Goal: Task Accomplishment & Management: Use online tool/utility

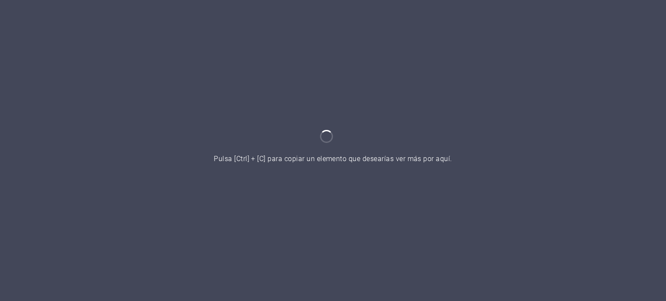
click at [385, 92] on div at bounding box center [333, 150] width 666 height 301
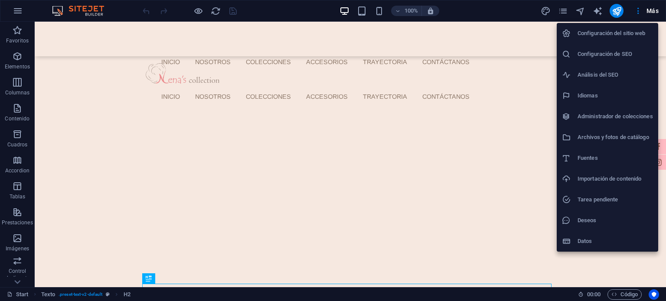
click at [610, 181] on h6 "Importación de contenido" at bounding box center [614, 179] width 75 height 10
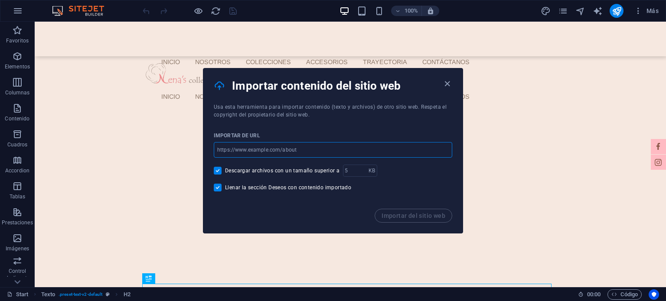
click at [300, 149] on input "url" at bounding box center [333, 150] width 238 height 16
click at [309, 133] on div "Importar de URL" at bounding box center [333, 135] width 238 height 13
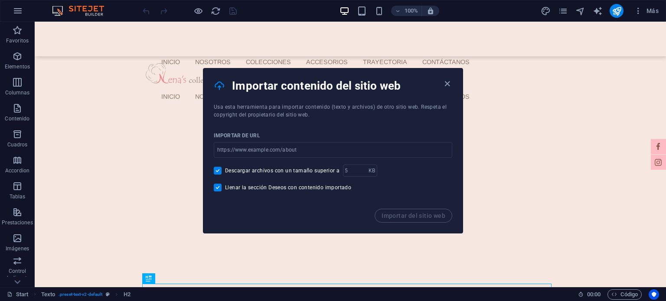
drag, startPoint x: 447, startPoint y: 82, endPoint x: 358, endPoint y: 75, distance: 89.5
click at [358, 75] on div "Importar contenido del sitio web" at bounding box center [332, 85] width 259 height 35
click at [352, 169] on input "number" at bounding box center [356, 171] width 26 height 12
click at [372, 185] on div "Llenar la sección Deseos con contenido importado" at bounding box center [333, 188] width 238 height 8
click at [449, 83] on icon "button" at bounding box center [447, 84] width 10 height 10
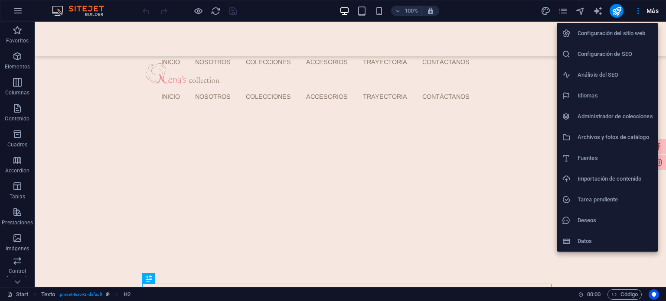
click at [591, 222] on h6 "Deseos" at bounding box center [614, 220] width 75 height 10
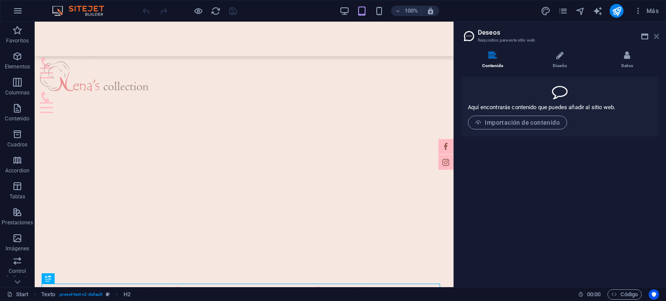
drag, startPoint x: 656, startPoint y: 36, endPoint x: 617, endPoint y: 2, distance: 51.3
click at [656, 36] on icon at bounding box center [655, 36] width 5 height 7
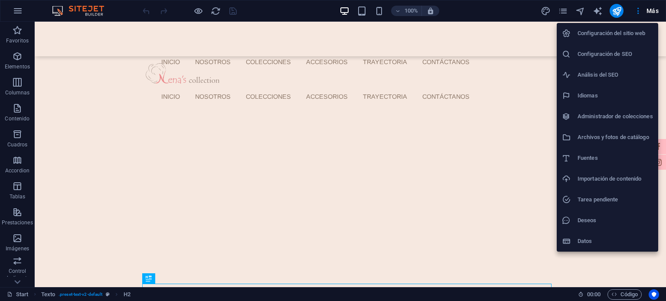
click at [586, 244] on h6 "Datos" at bounding box center [614, 241] width 75 height 10
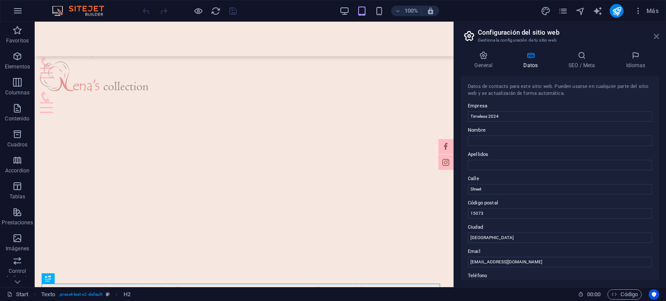
click at [656, 37] on icon at bounding box center [655, 36] width 5 height 7
